Goal: Task Accomplishment & Management: Manage account settings

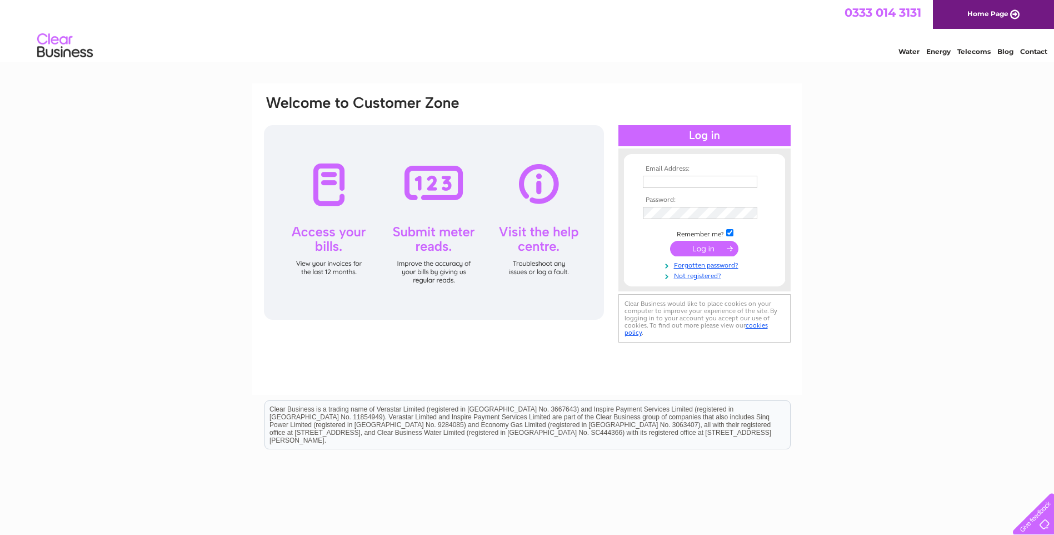
type input "jgshawaccounts@hotmail.co.uk"
click at [697, 248] on input "submit" at bounding box center [704, 249] width 68 height 16
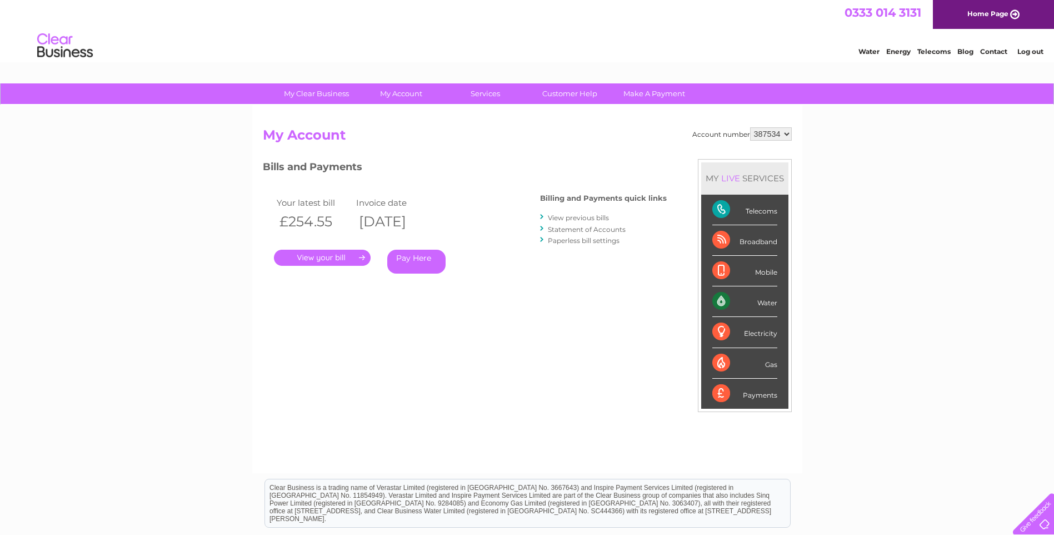
click at [359, 257] on link "." at bounding box center [322, 258] width 97 height 16
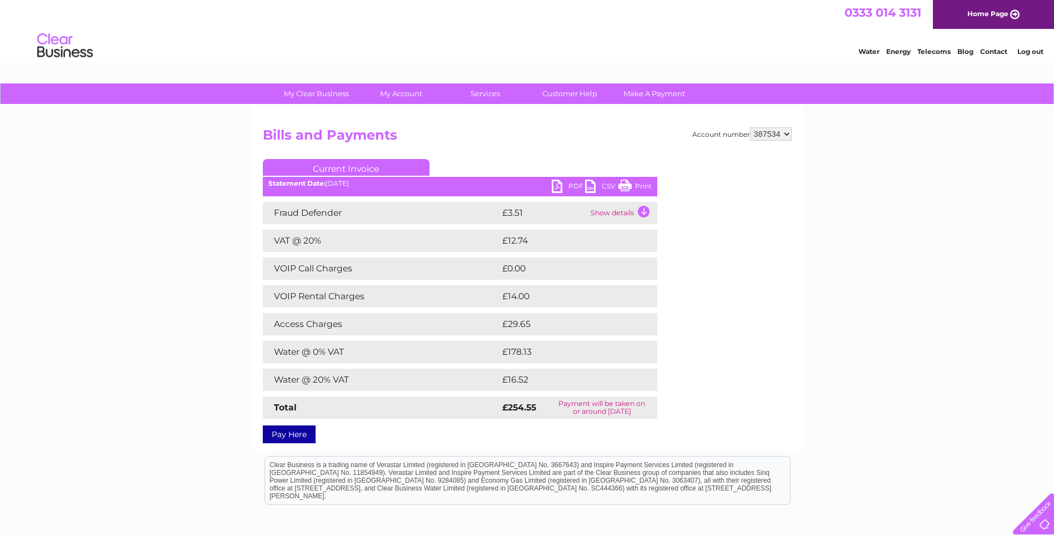
click at [620, 185] on link "Print" at bounding box center [635, 188] width 33 height 16
click at [594, 183] on link "CSV" at bounding box center [601, 188] width 33 height 16
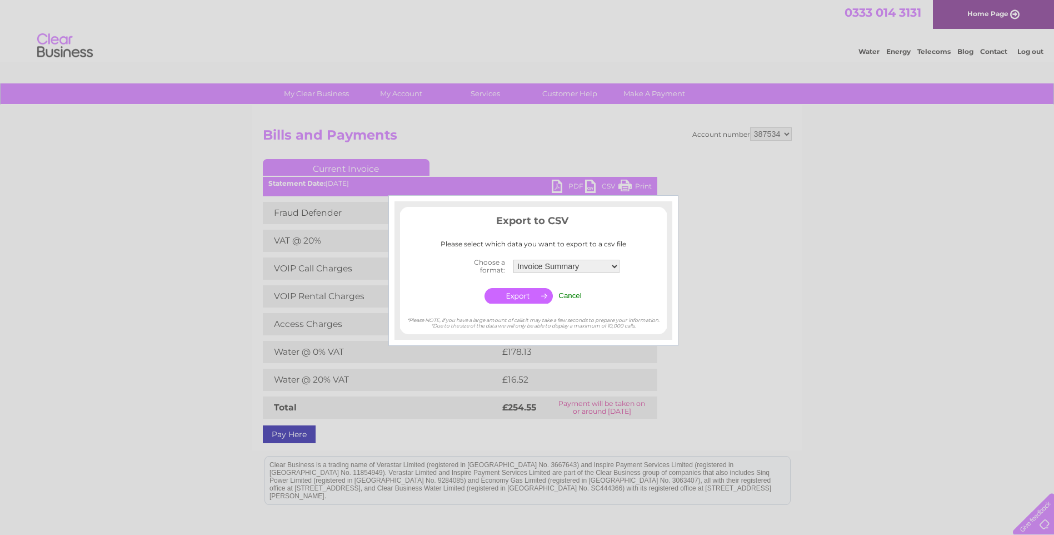
click at [563, 297] on input "Cancel" at bounding box center [570, 295] width 23 height 8
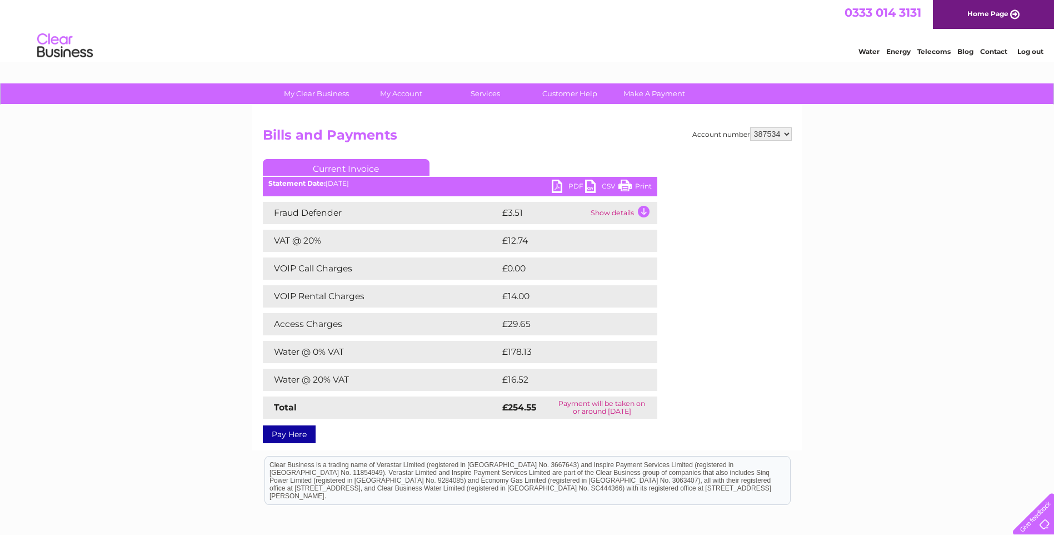
click at [555, 188] on link "PDF" at bounding box center [568, 188] width 33 height 16
